Goal: Task Accomplishment & Management: Manage account settings

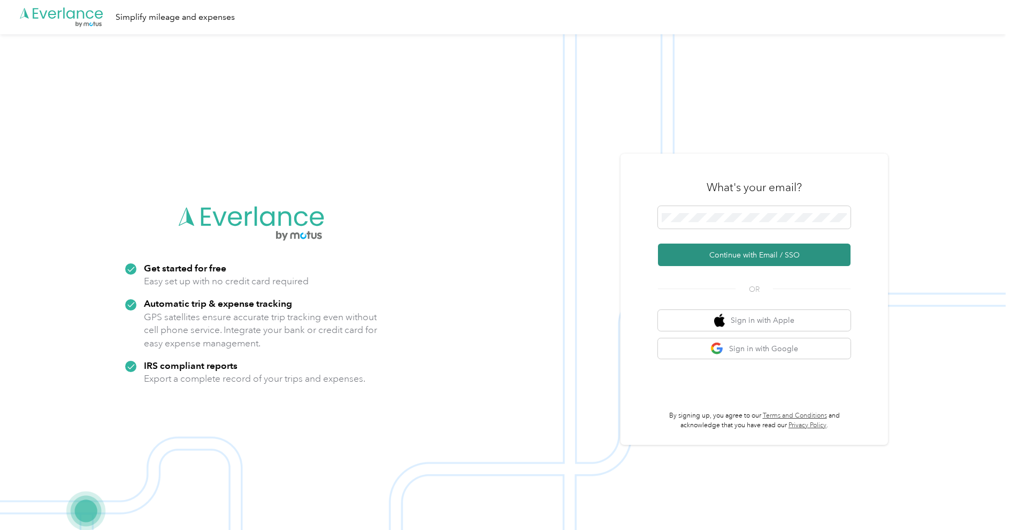
click at [690, 256] on button "Continue with Email / SSO" at bounding box center [754, 254] width 193 height 22
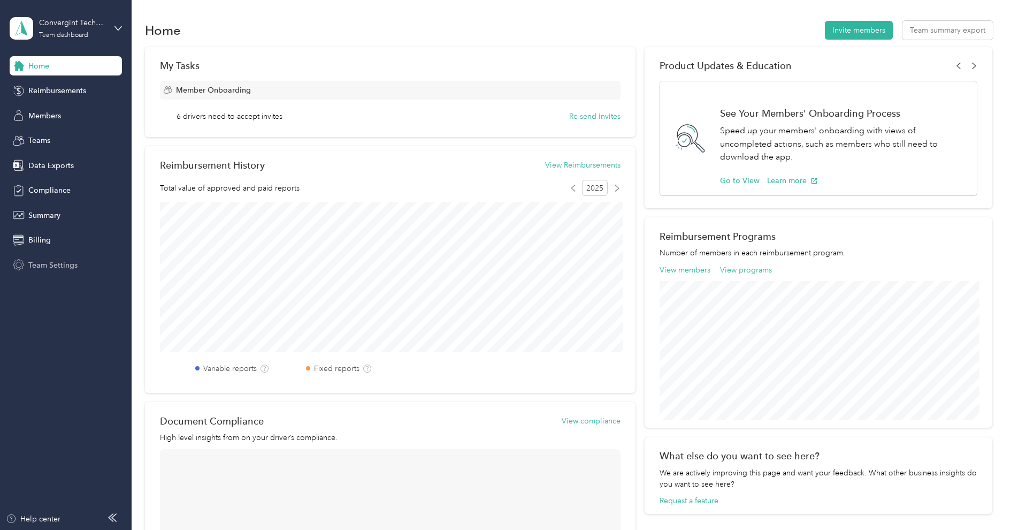
click at [52, 267] on span "Team Settings" at bounding box center [52, 264] width 49 height 11
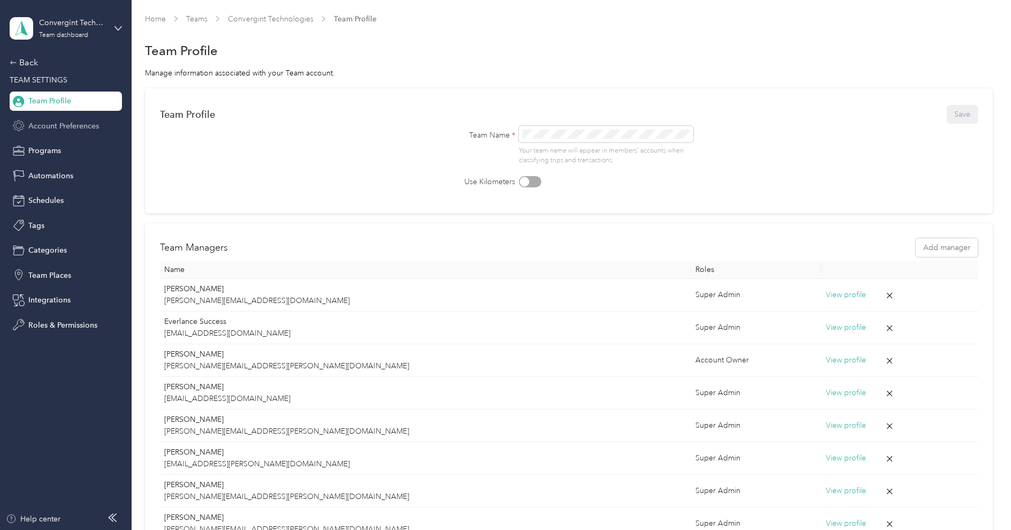
click at [64, 132] on div "Account Preferences" at bounding box center [66, 125] width 112 height 19
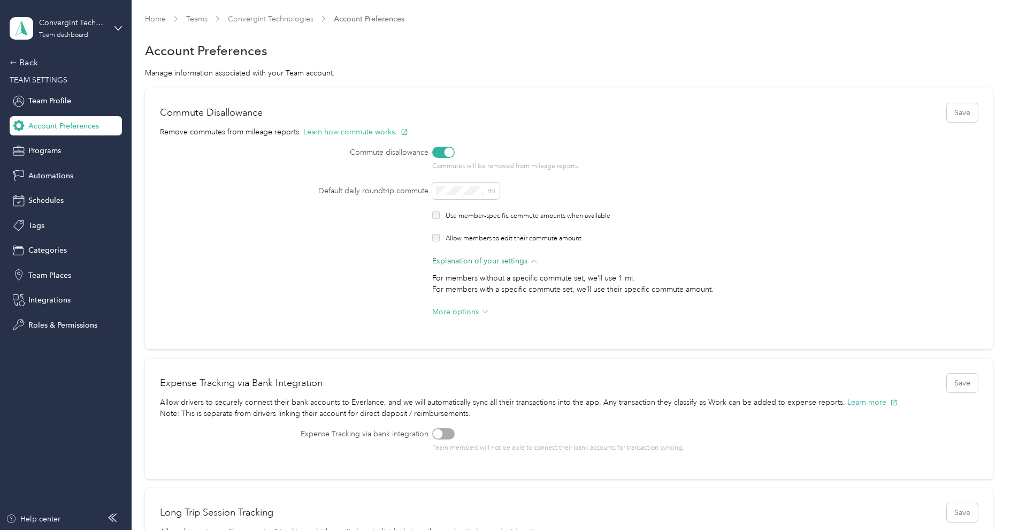
scroll to position [475, 0]
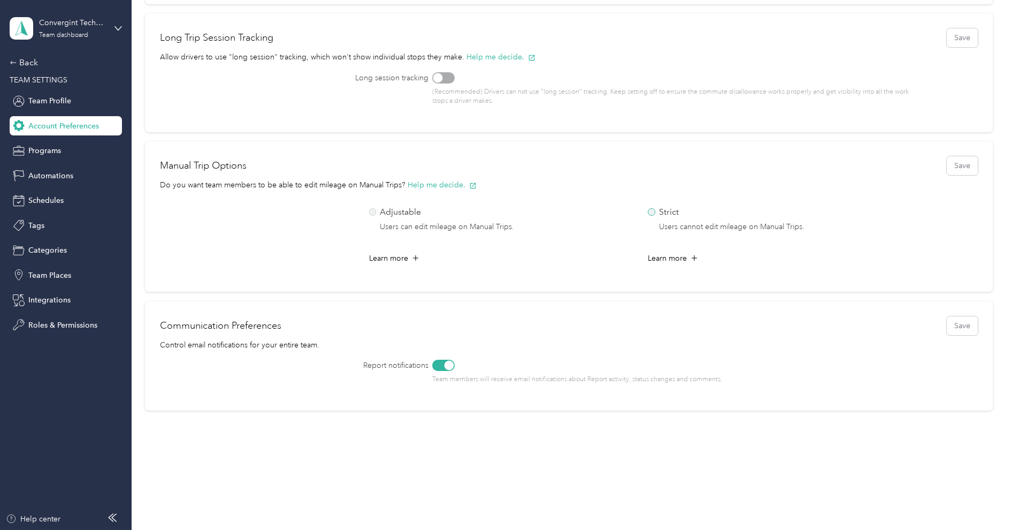
click at [656, 212] on label "Strict Users cannot edit mileage on Manual Trips." at bounding box center [778, 219] width 260 height 28
click at [971, 169] on button "Save" at bounding box center [962, 165] width 31 height 19
click at [32, 67] on div "Back" at bounding box center [63, 62] width 107 height 13
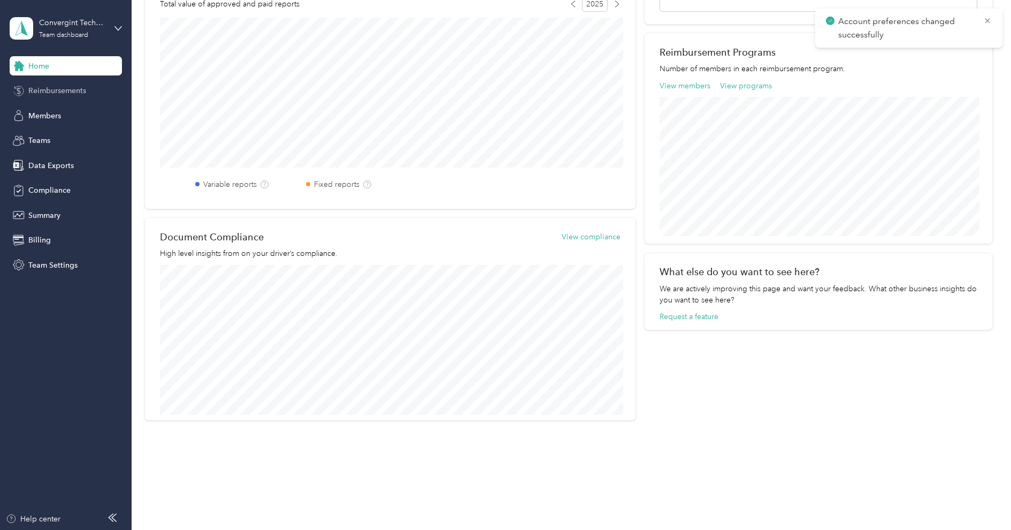
click at [39, 89] on span "Reimbursements" at bounding box center [57, 90] width 58 height 11
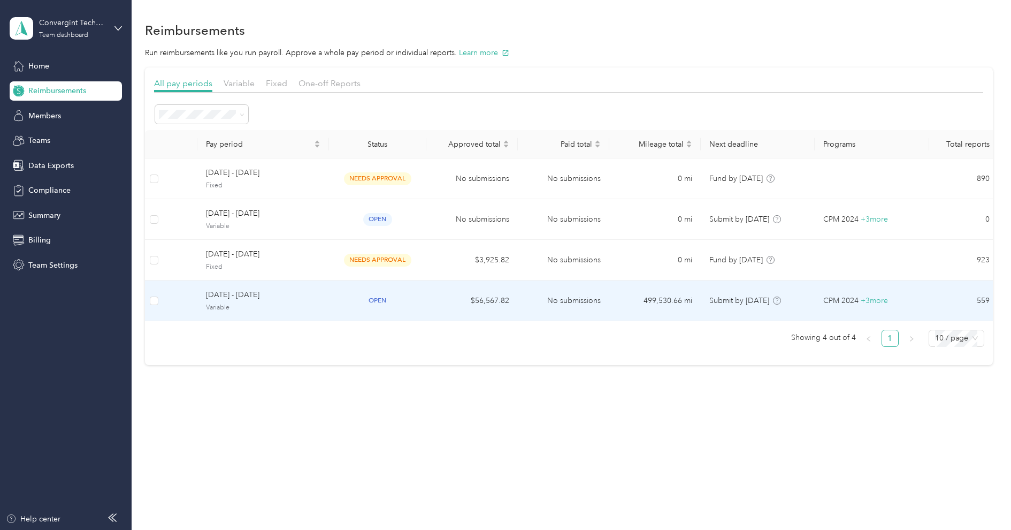
click at [268, 294] on span "[DATE] - [DATE]" at bounding box center [263, 295] width 114 height 12
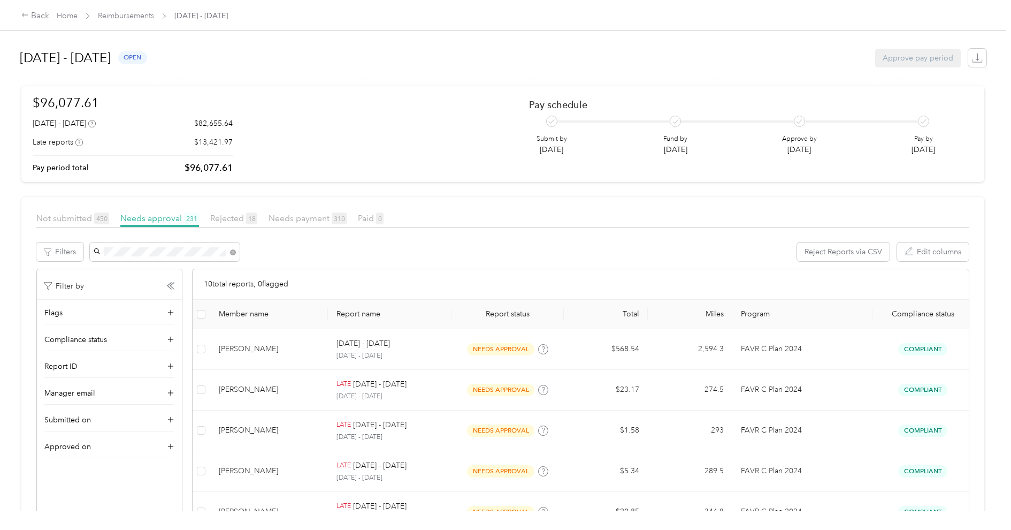
click at [334, 260] on div "Reject Reports via CSV Edit columns" at bounding box center [529, 251] width 881 height 19
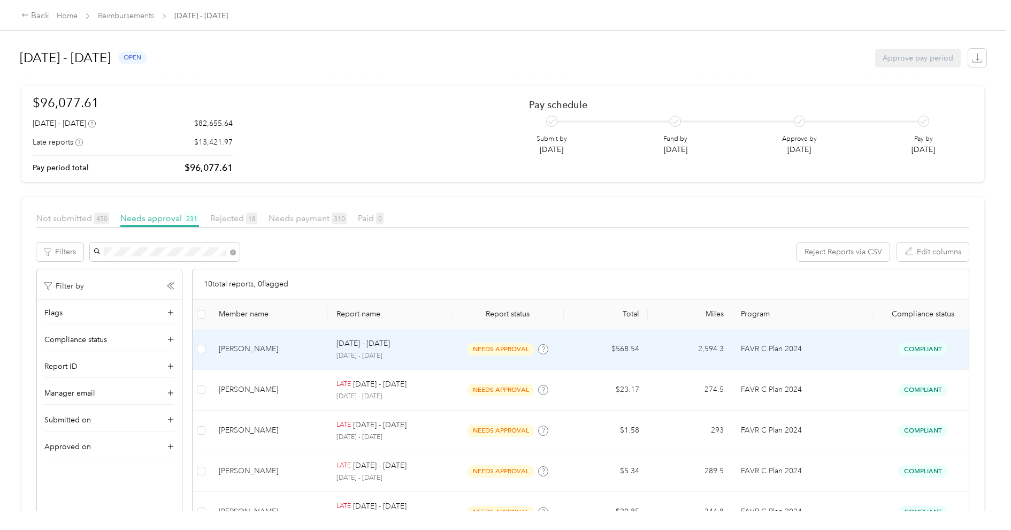
click at [310, 350] on div "[PERSON_NAME]" at bounding box center [269, 349] width 101 height 12
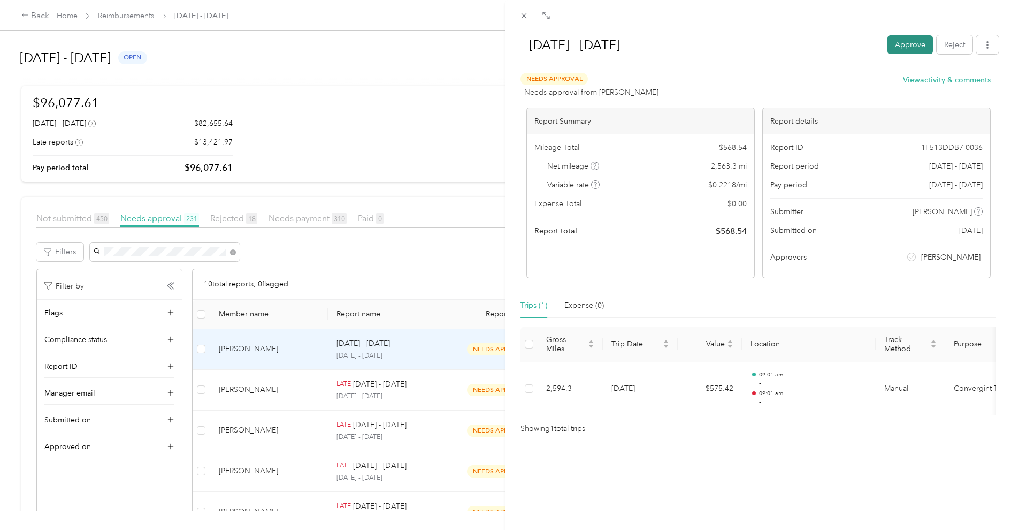
click at [908, 45] on button "Approve" at bounding box center [909, 44] width 45 height 19
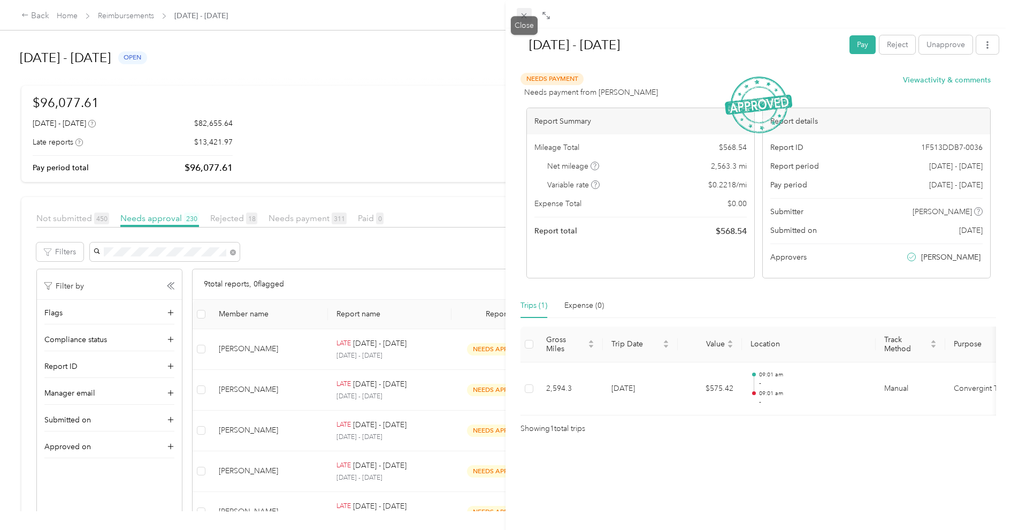
click at [522, 12] on icon at bounding box center [523, 15] width 9 height 9
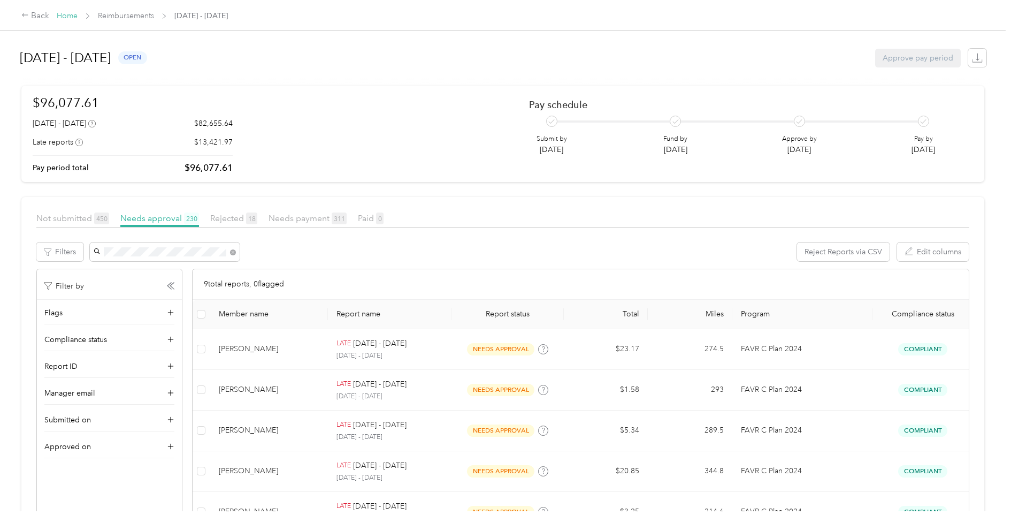
click at [75, 13] on link "Home" at bounding box center [67, 15] width 21 height 9
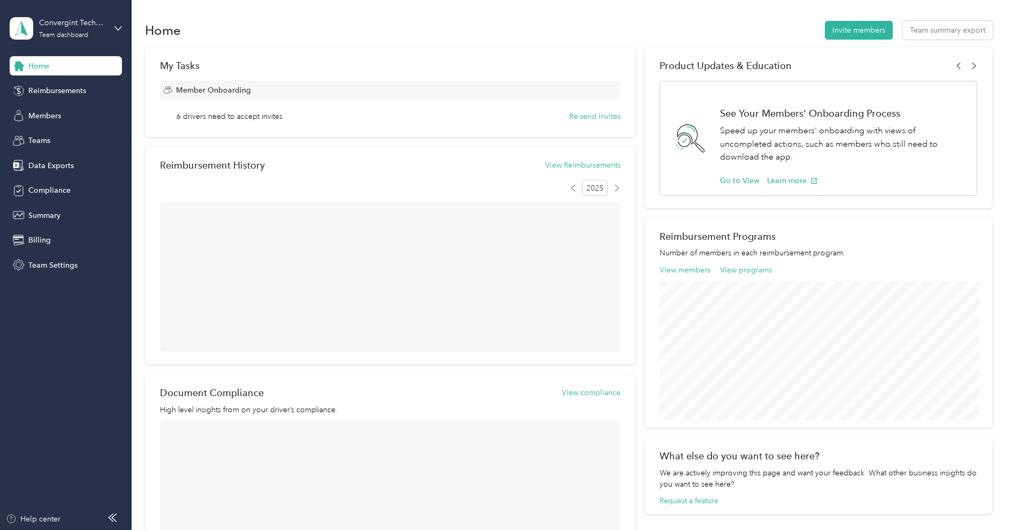
click at [57, 14] on div "Convergint Technologies Team dashboard" at bounding box center [66, 28] width 112 height 37
click at [55, 134] on div "Log out" at bounding box center [39, 133] width 41 height 11
